Goal: Information Seeking & Learning: Learn about a topic

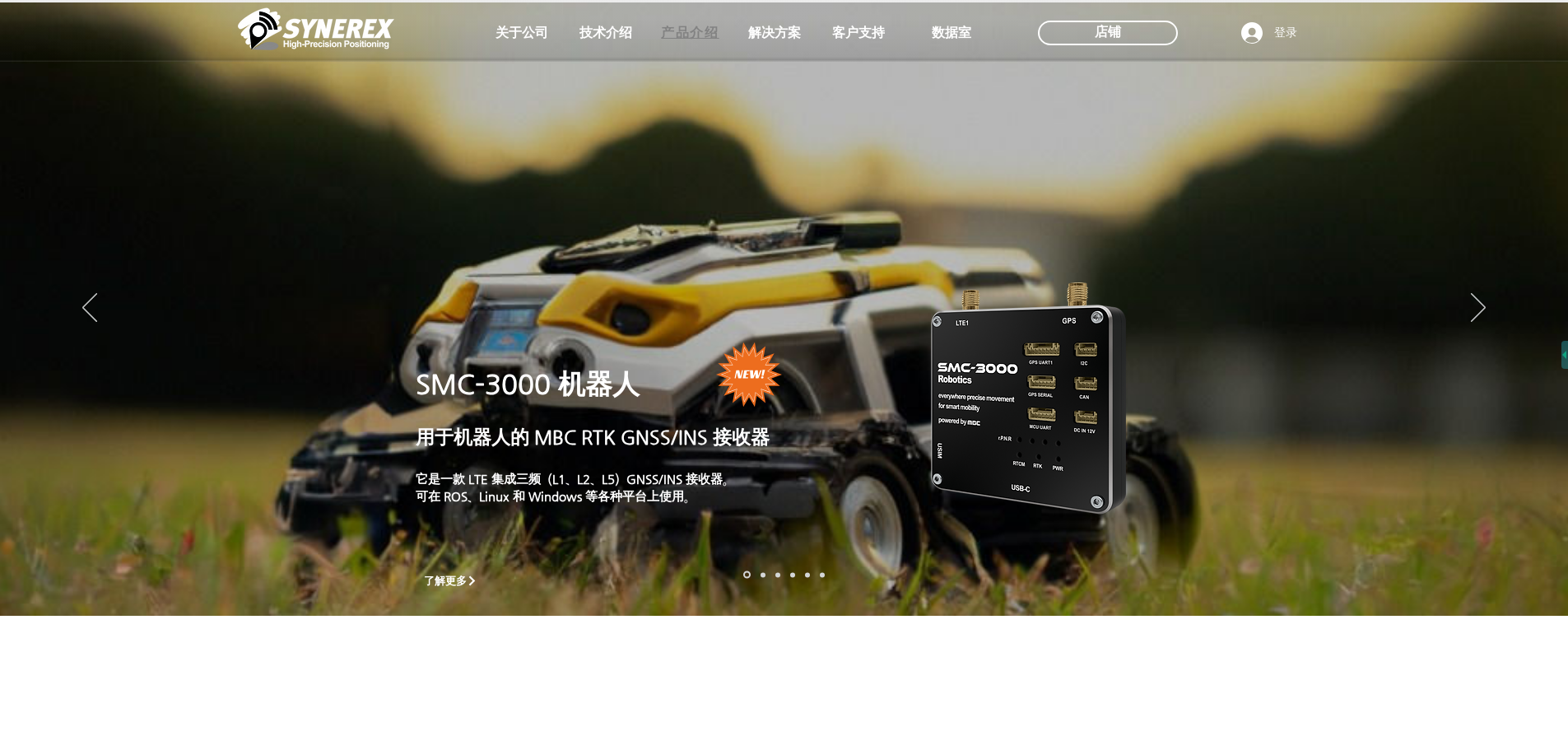
drag, startPoint x: 0, startPoint y: 0, endPoint x: 660, endPoint y: 35, distance: 660.9
click at [660, 35] on span "产品介绍" at bounding box center [691, 33] width 83 height 33
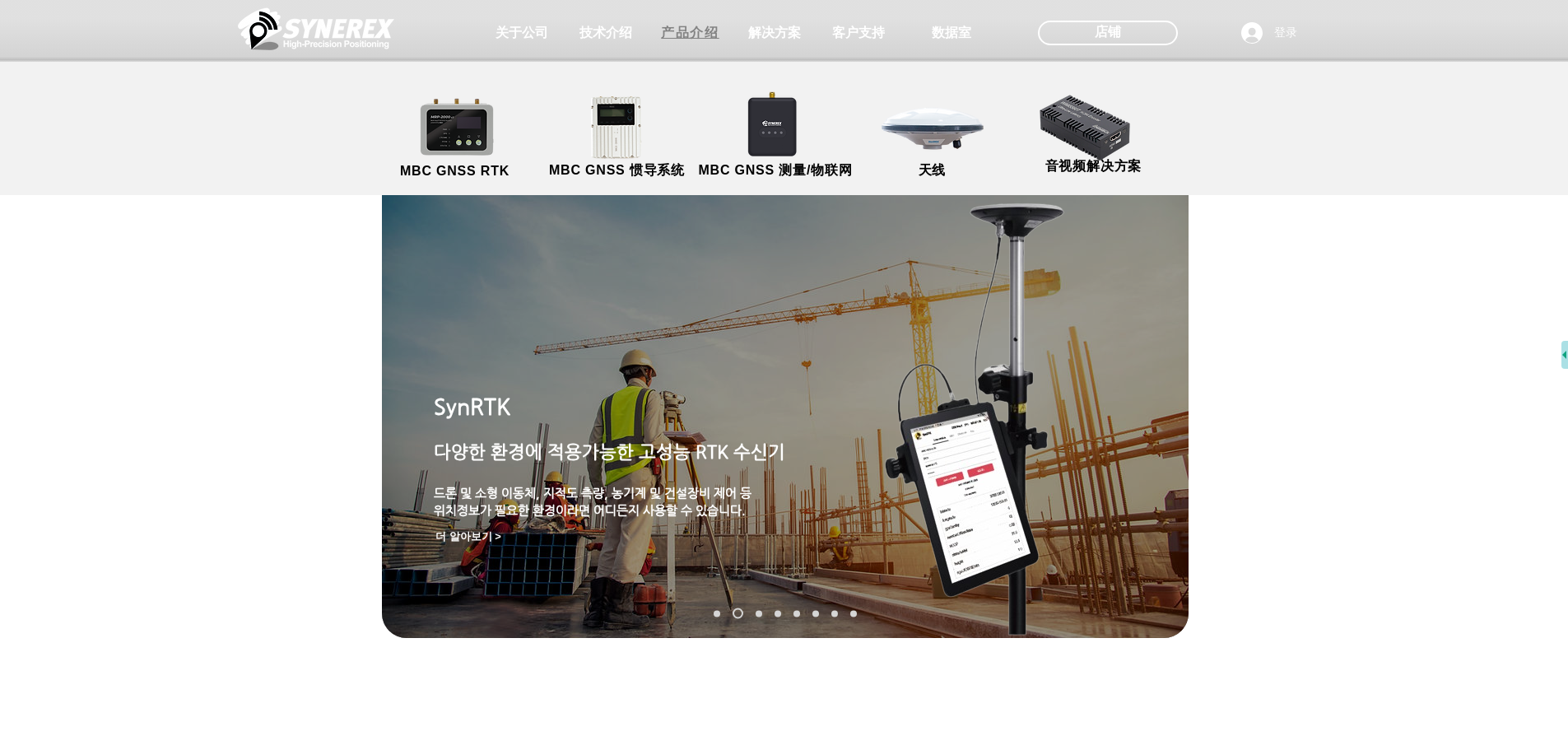
click at [685, 32] on font "产品介绍" at bounding box center [690, 32] width 57 height 14
click at [754, 155] on link "MBC GNSS 测量/物联网" at bounding box center [776, 137] width 161 height 87
